Goal: Information Seeking & Learning: Understand process/instructions

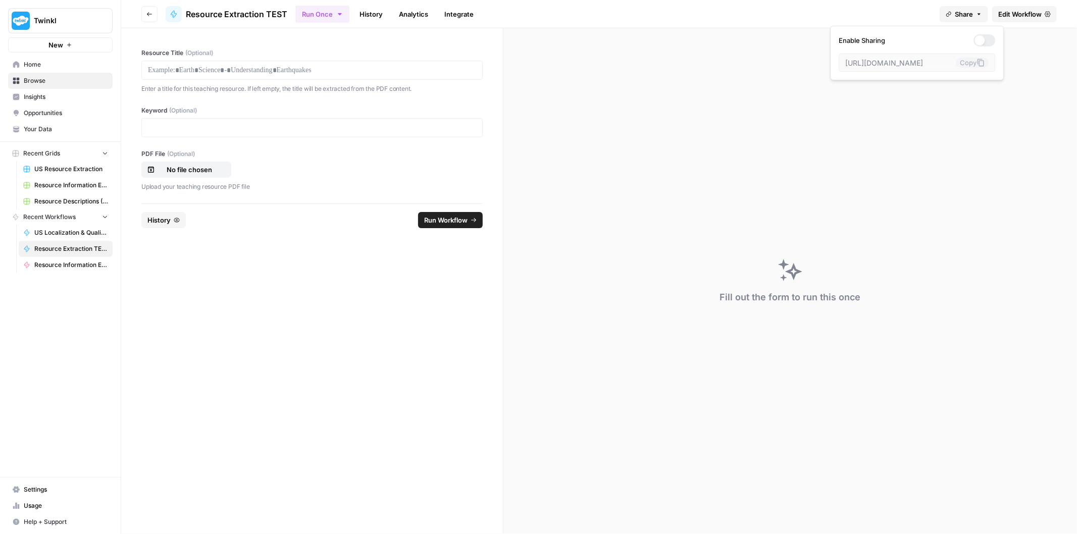
click at [54, 68] on span "Home" at bounding box center [66, 64] width 84 height 9
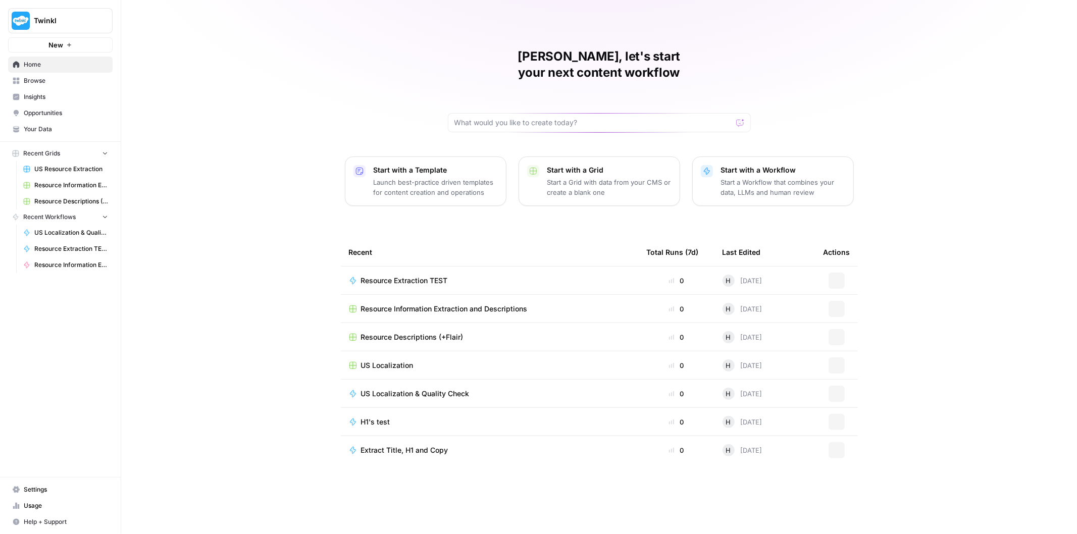
click at [54, 123] on link "Your Data" at bounding box center [60, 129] width 105 height 16
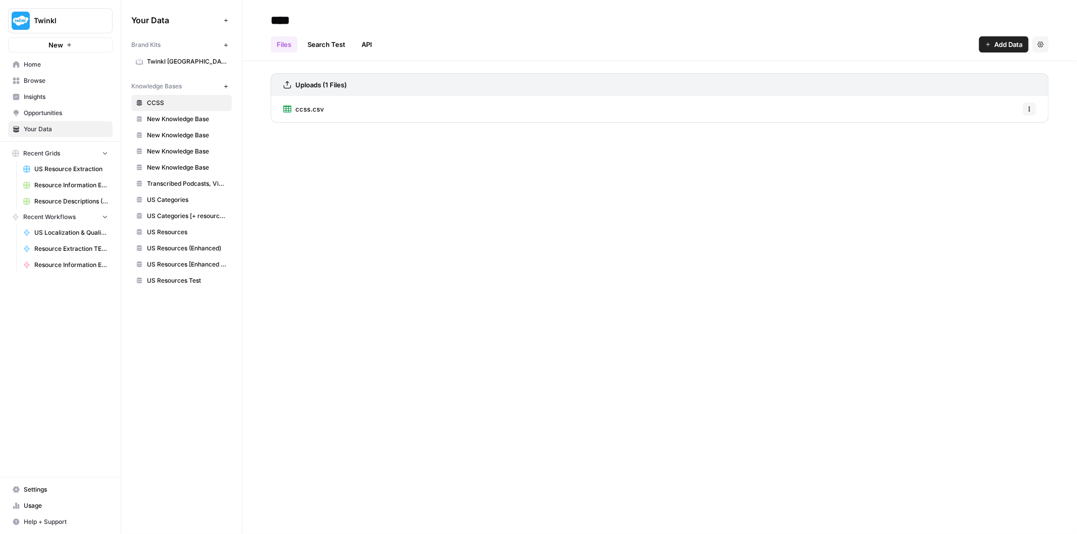
click at [392, 37] on div "Files Search Test API Add Data Settings" at bounding box center [660, 40] width 778 height 24
click at [376, 42] on link "API" at bounding box center [367, 44] width 23 height 16
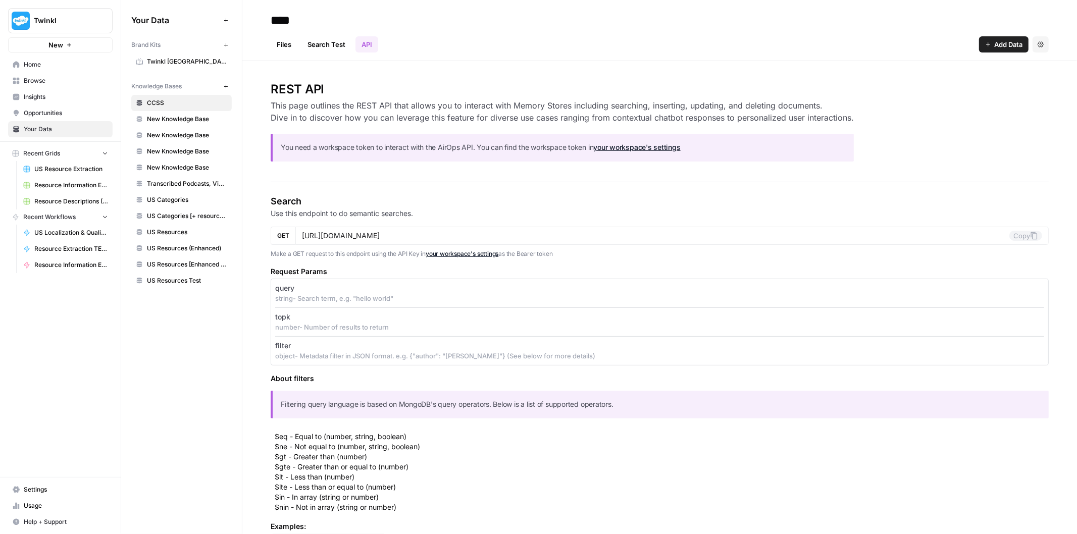
click at [299, 87] on h2 "REST API" at bounding box center [562, 89] width 583 height 16
copy h2 "REST API"
click at [420, 108] on h3 "This page outlines the REST API that allows you to interact with Memory Stores …" at bounding box center [562, 112] width 583 height 24
